Goal: Information Seeking & Learning: Compare options

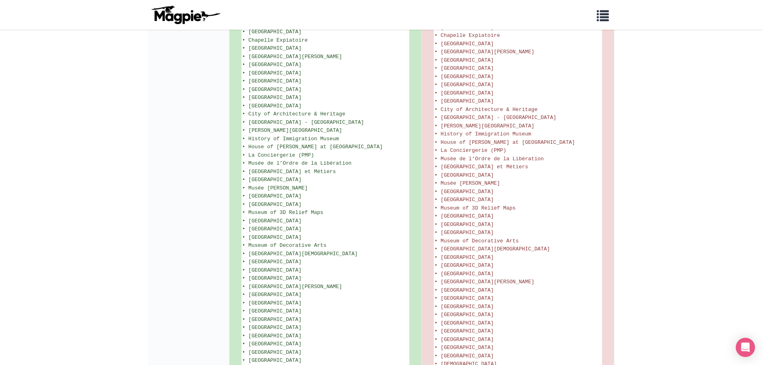
scroll to position [857, 0]
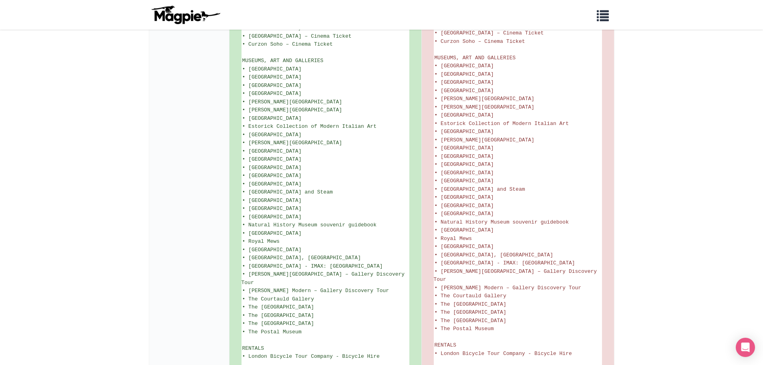
scroll to position [1055, 0]
